Goal: Task Accomplishment & Management: Manage account settings

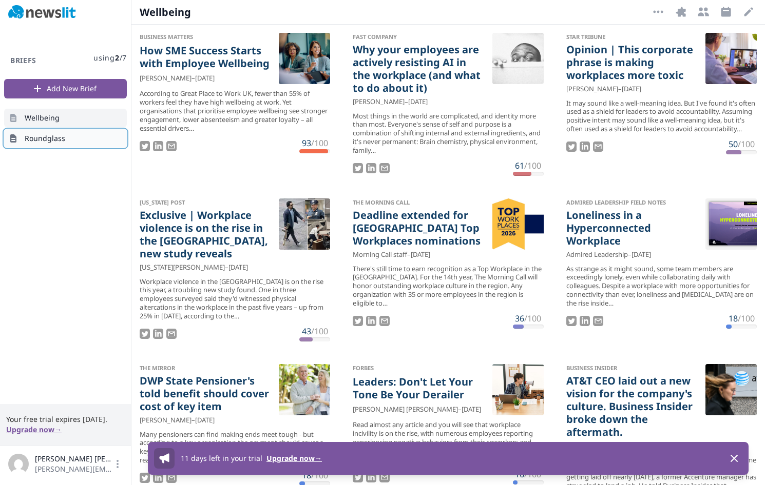
click at [49, 137] on span "Roundglass" at bounding box center [45, 138] width 41 height 10
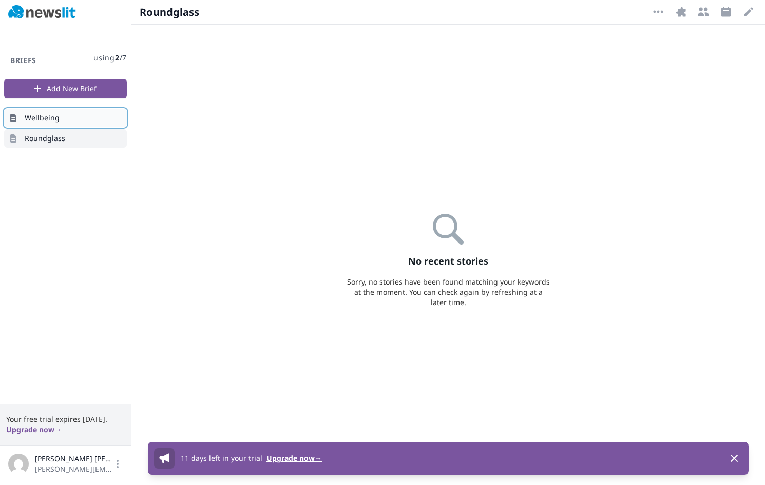
click at [42, 123] on link "Wellbeing" at bounding box center [65, 118] width 123 height 18
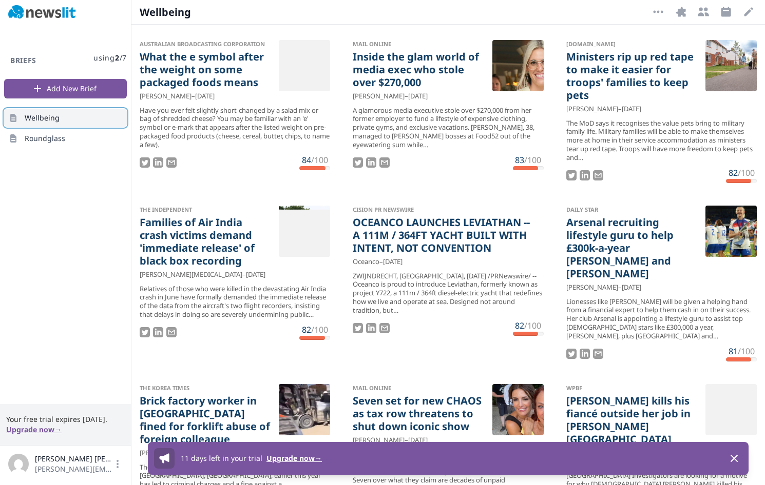
scroll to position [1902, 0]
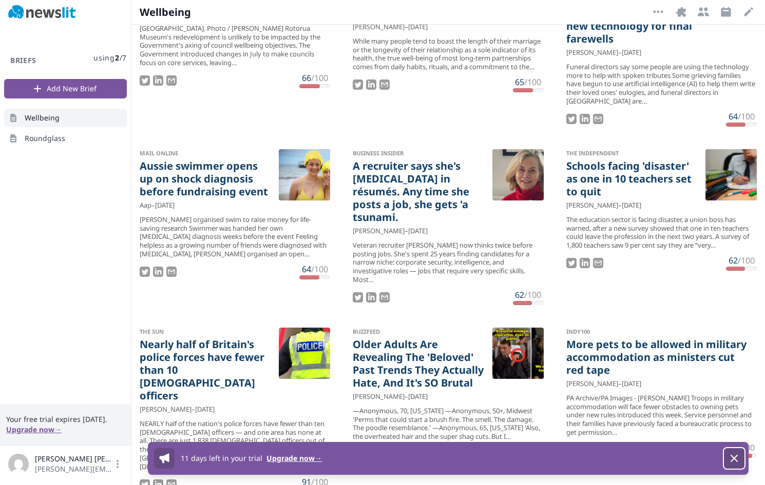
click at [738, 457] on icon "button" at bounding box center [734, 459] width 12 height 12
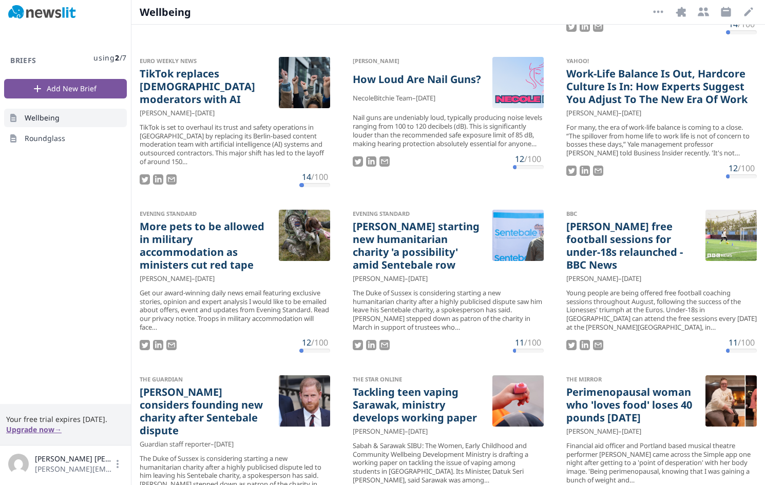
scroll to position [0, 0]
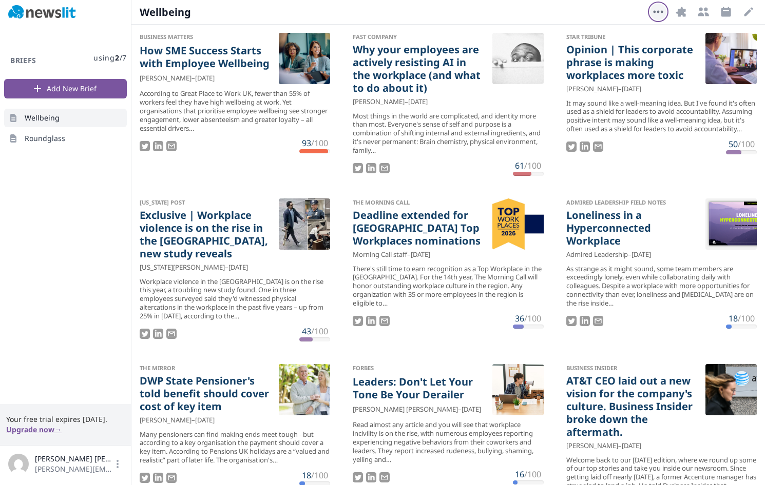
click at [653, 15] on icon "button" at bounding box center [658, 12] width 12 height 12
click at [681, 13] on icon "button" at bounding box center [680, 12] width 10 height 10
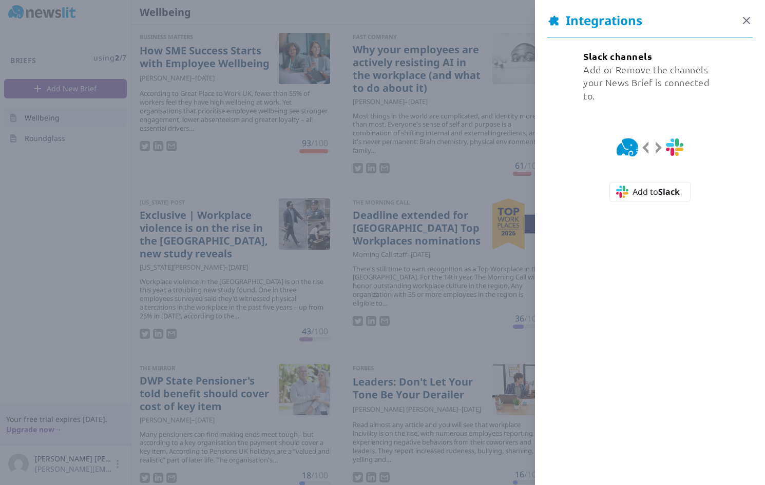
click at [749, 20] on icon "button" at bounding box center [746, 20] width 12 height 12
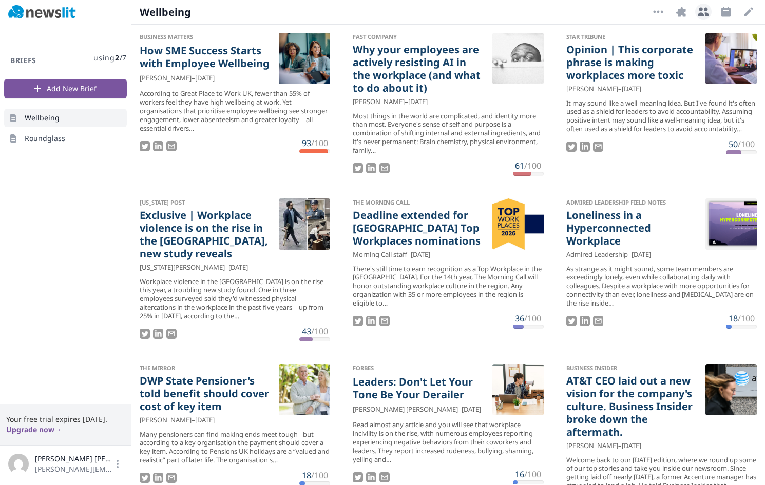
click at [701, 13] on icon "button" at bounding box center [702, 12] width 11 height 9
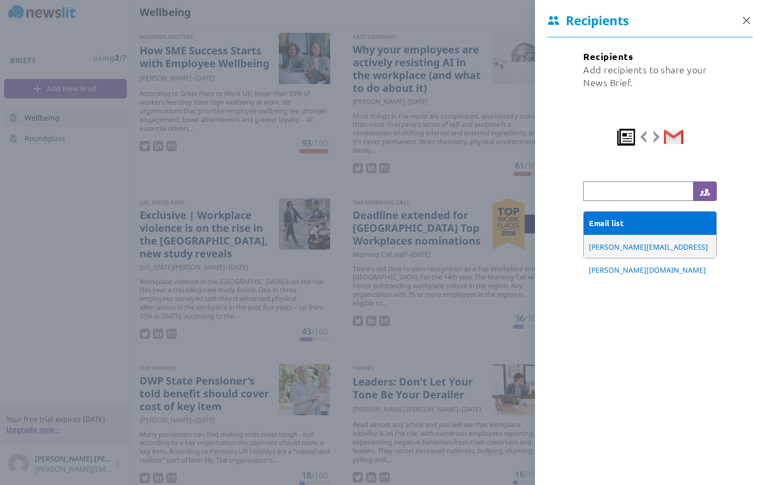
click at [744, 21] on icon "button" at bounding box center [746, 20] width 12 height 12
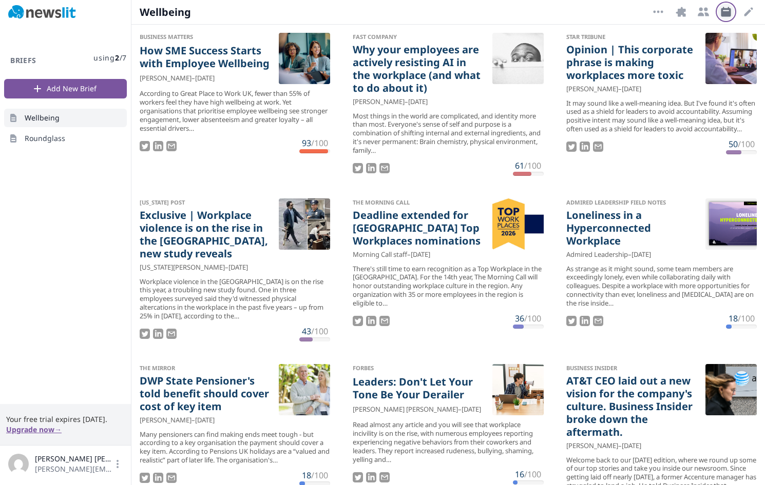
click at [725, 13] on icon "button" at bounding box center [725, 12] width 10 height 10
select select "9"
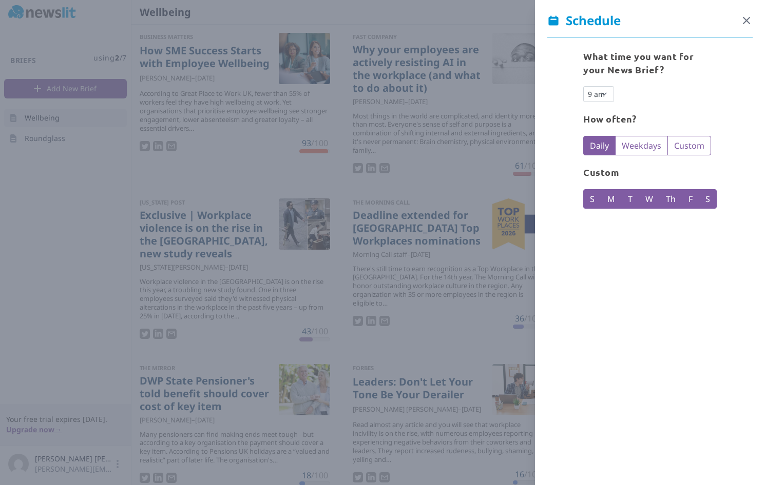
click at [749, 23] on icon "button" at bounding box center [746, 20] width 6 height 6
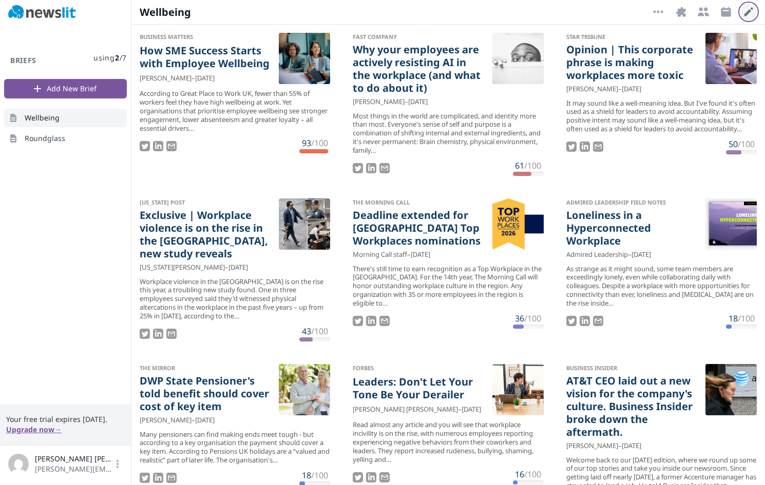
click at [748, 15] on icon "button" at bounding box center [748, 12] width 12 height 12
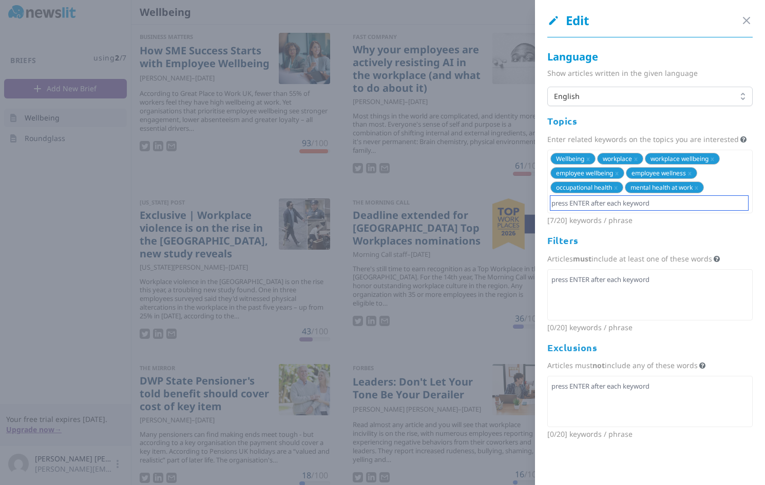
click at [632, 204] on input "text" at bounding box center [649, 203] width 198 height 14
type input "k"
type input "w"
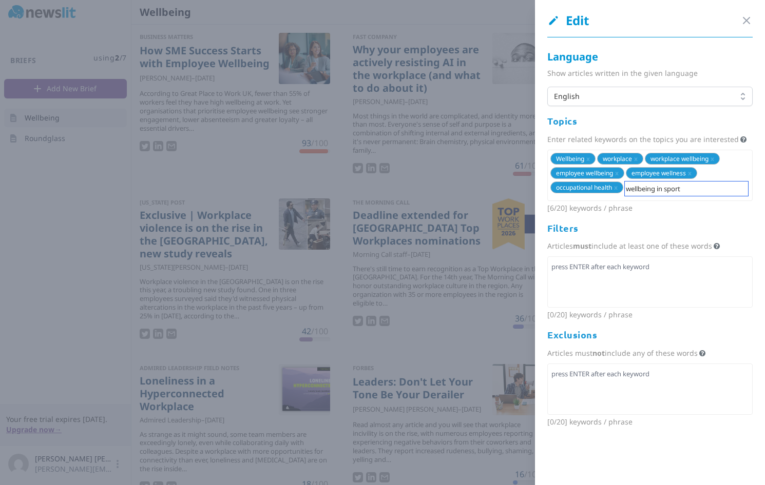
type input "wellbeing in sports"
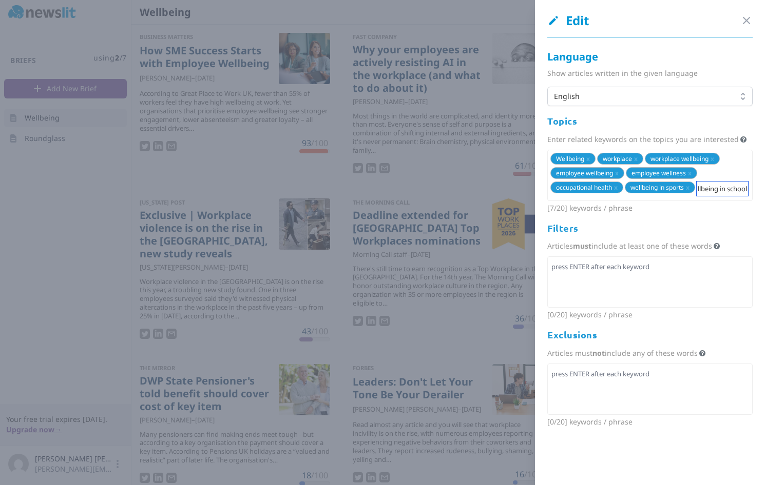
type input "wellbeing in schools"
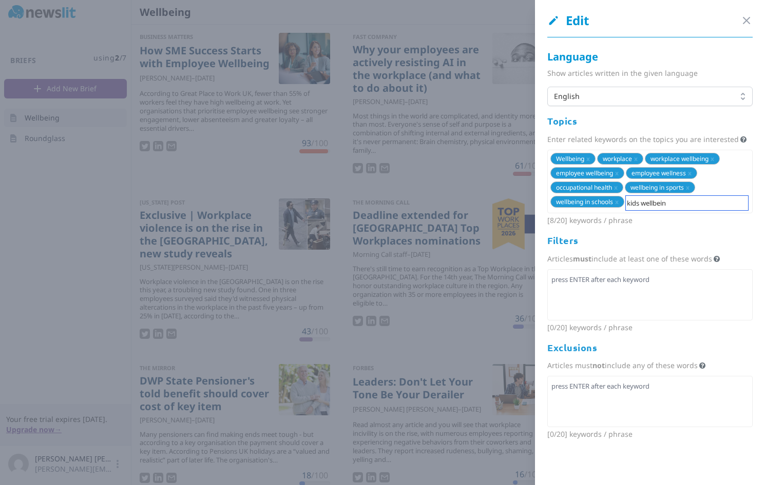
type input "kids wellbeing"
type input "wellbeing in university"
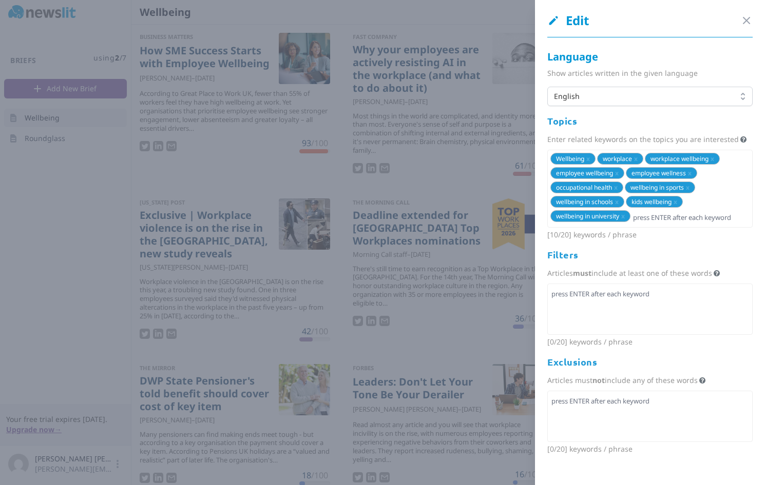
click at [392, 154] on div at bounding box center [382, 242] width 765 height 485
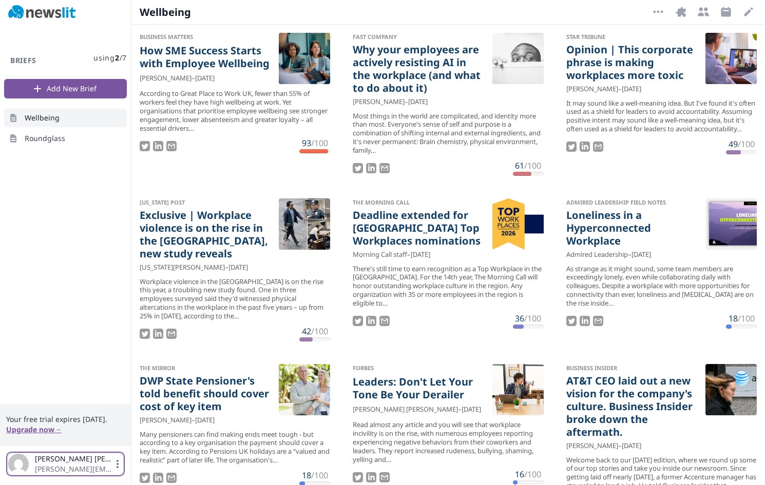
click at [41, 464] on span "[PERSON_NAME][EMAIL_ADDRESS][PERSON_NAME][DOMAIN_NAME]" at bounding box center [73, 469] width 77 height 10
click at [45, 440] on link "Logout" at bounding box center [65, 437] width 102 height 18
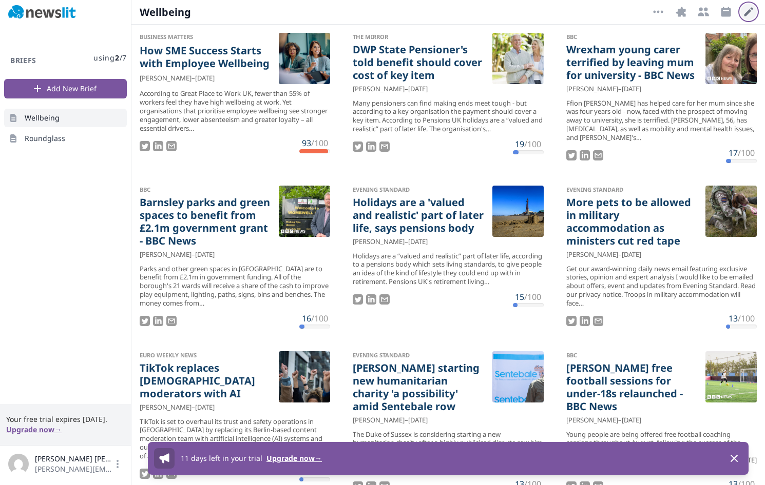
click at [748, 11] on icon "button" at bounding box center [748, 12] width 9 height 9
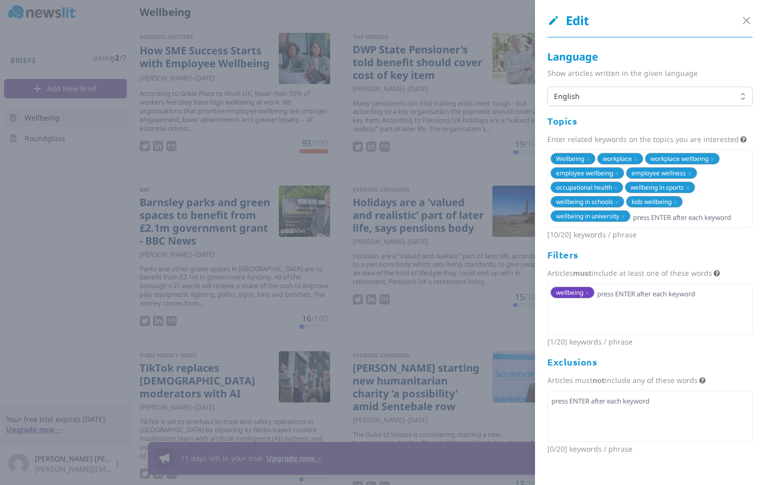
click at [477, 273] on div at bounding box center [382, 242] width 765 height 485
